Goal: Navigation & Orientation: Find specific page/section

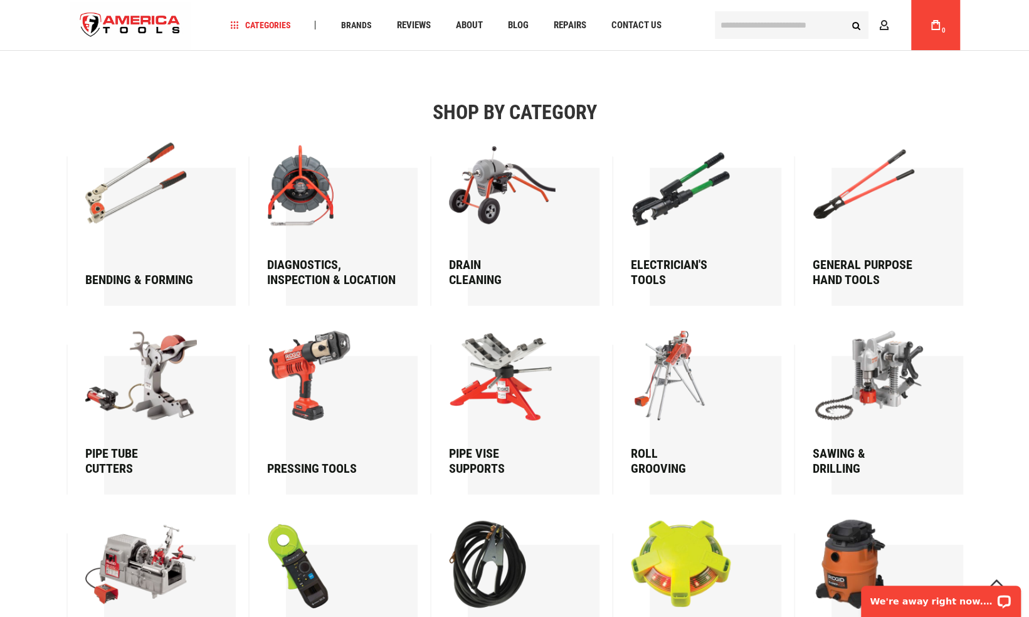
click at [688, 287] on div "Electrician's Tools" at bounding box center [691, 272] width 120 height 30
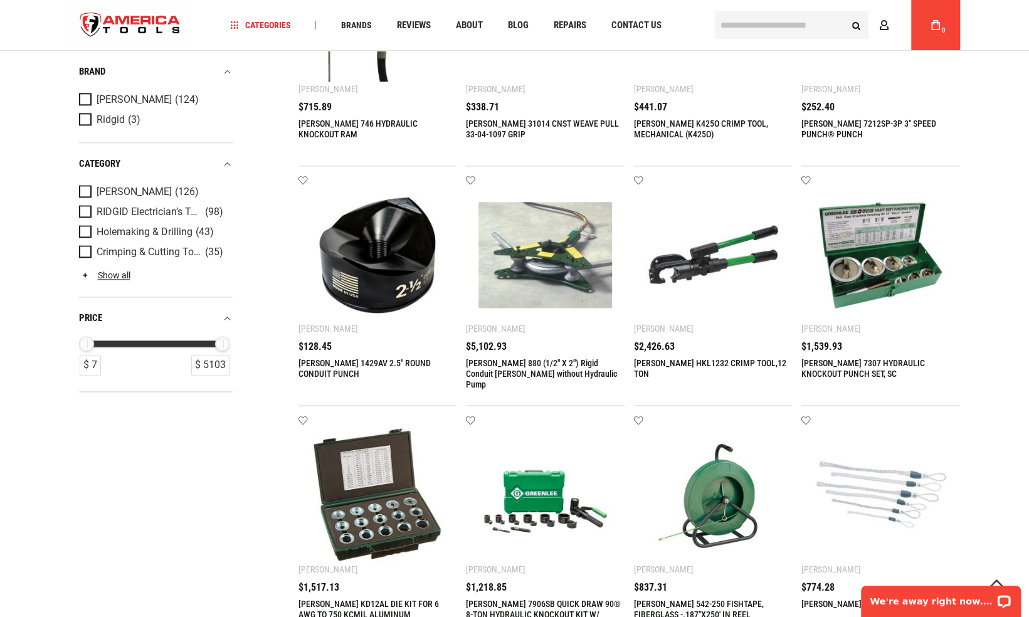
scroll to position [1571, 0]
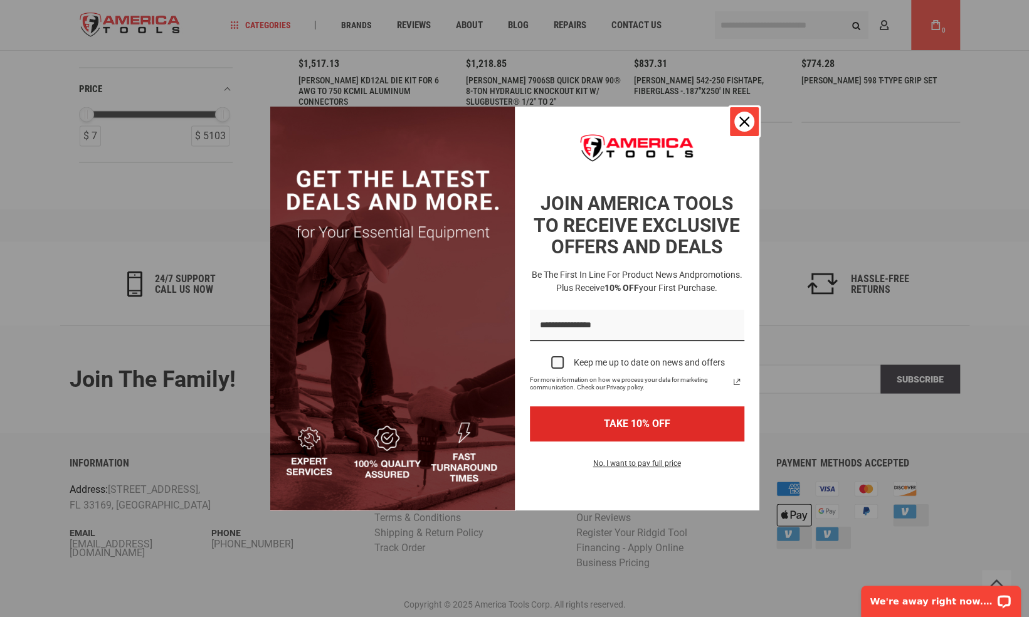
click at [743, 122] on icon "close icon" at bounding box center [744, 122] width 10 height 10
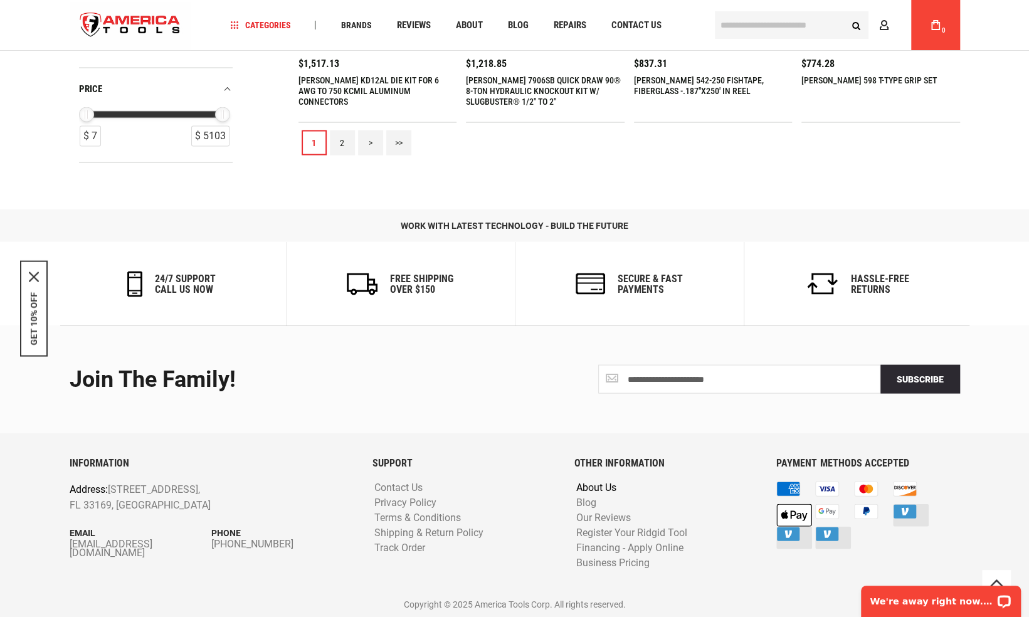
click at [587, 482] on link "About Us" at bounding box center [596, 488] width 46 height 12
